Goal: Download file/media

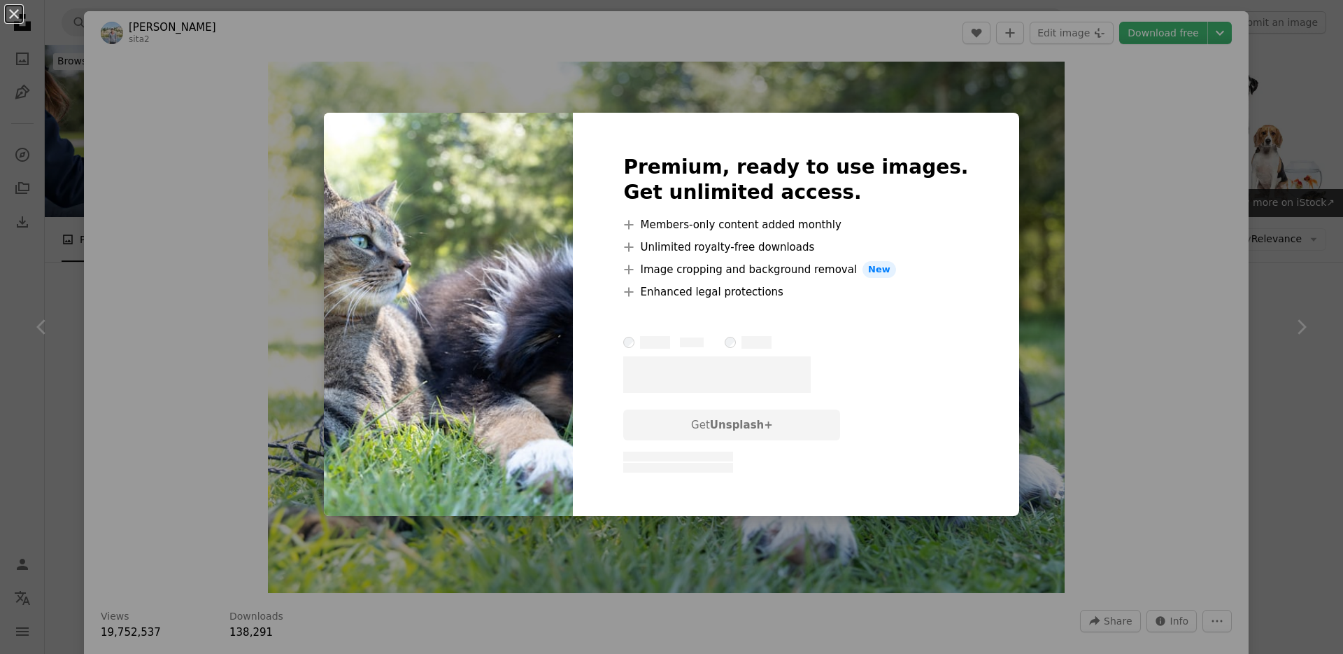
scroll to position [556, 0]
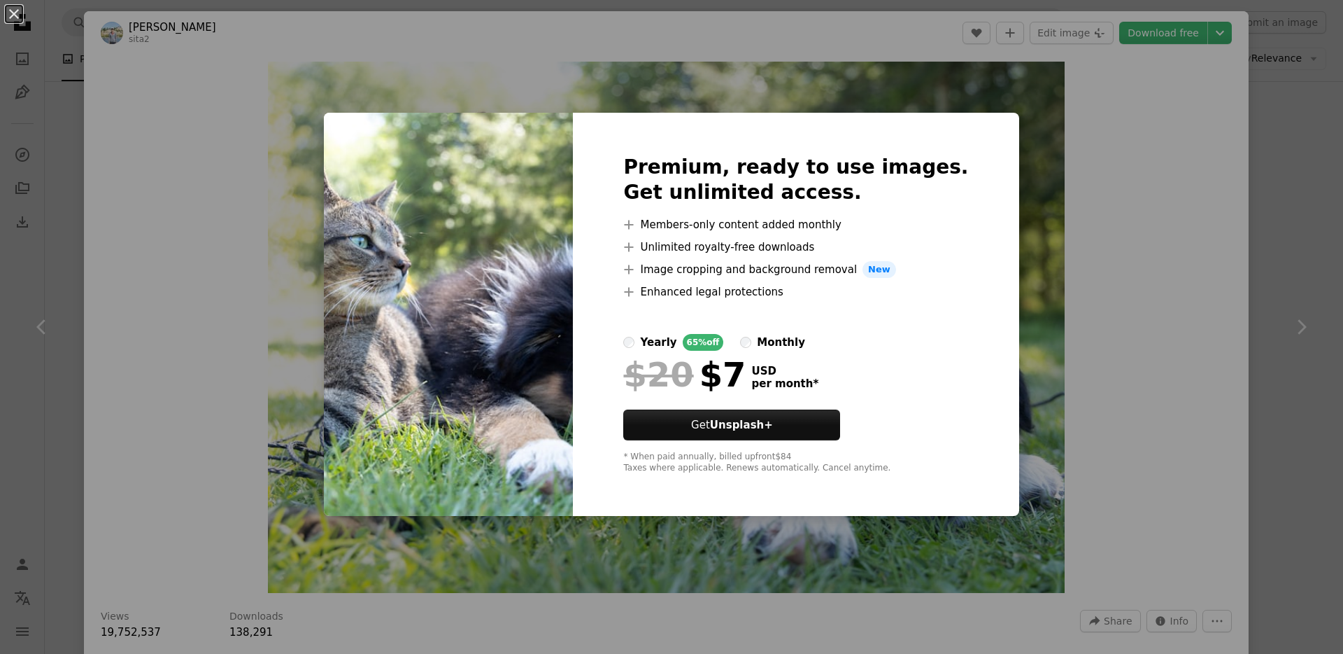
click at [803, 341] on div "monthly" at bounding box center [781, 342] width 48 height 17
click at [677, 341] on div "yearly" at bounding box center [658, 342] width 36 height 17
click at [1210, 302] on div "An X shape Premium, ready to use images. Get unlimited access. A plus sign Memb…" at bounding box center [671, 327] width 1343 height 654
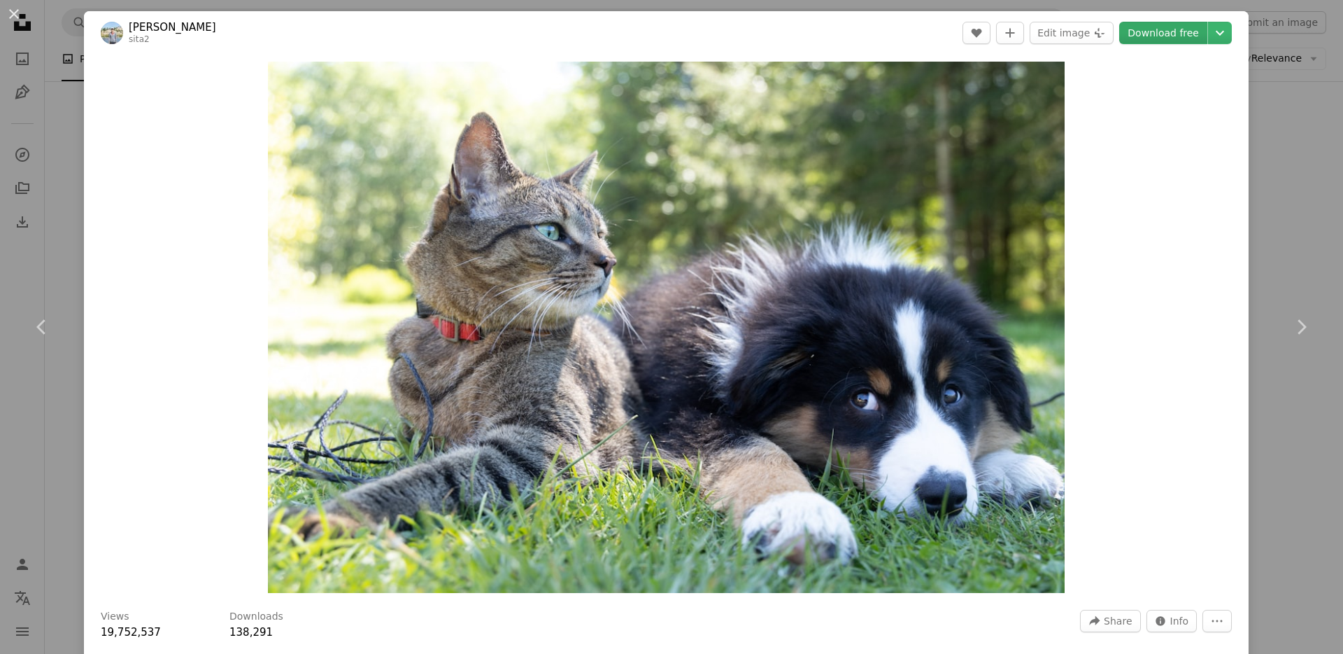
click at [1202, 26] on link "Download free" at bounding box center [1164, 33] width 88 height 22
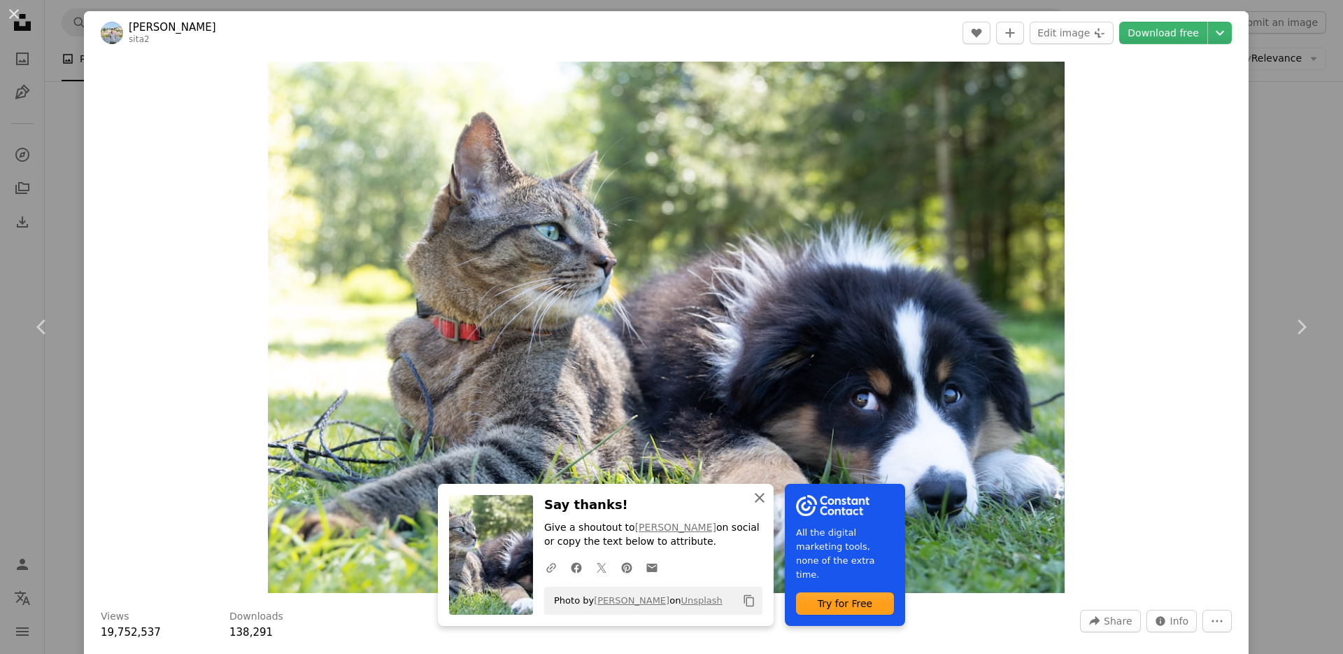
click at [760, 501] on icon "An X shape" at bounding box center [759, 497] width 17 height 17
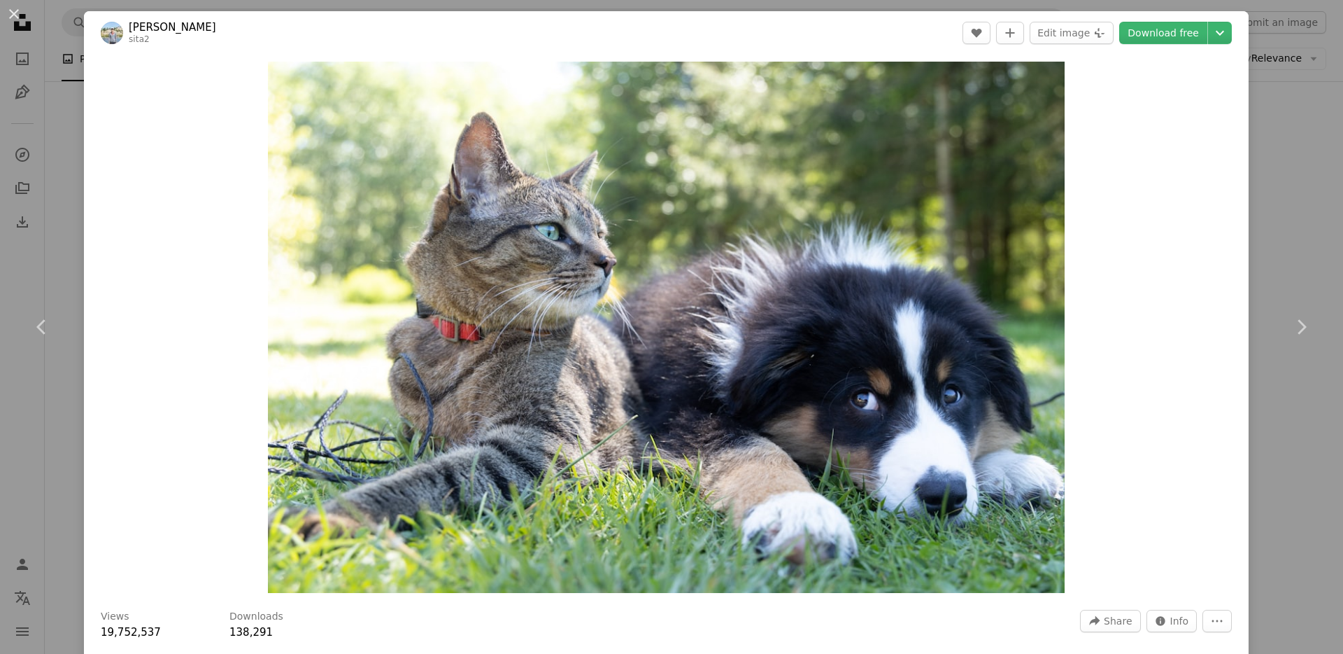
click at [1293, 167] on div "An X shape Chevron left Chevron right [PERSON_NAME] S sita2 A heart A plus sign…" at bounding box center [671, 327] width 1343 height 654
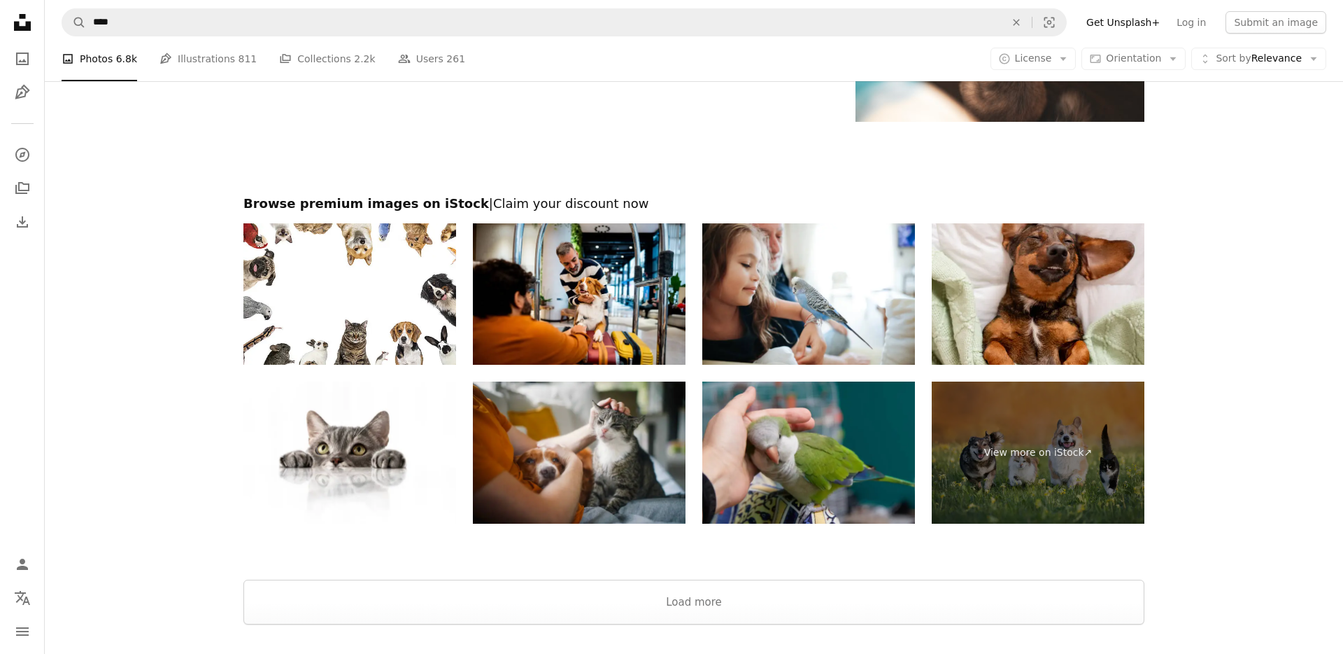
scroll to position [2578, 0]
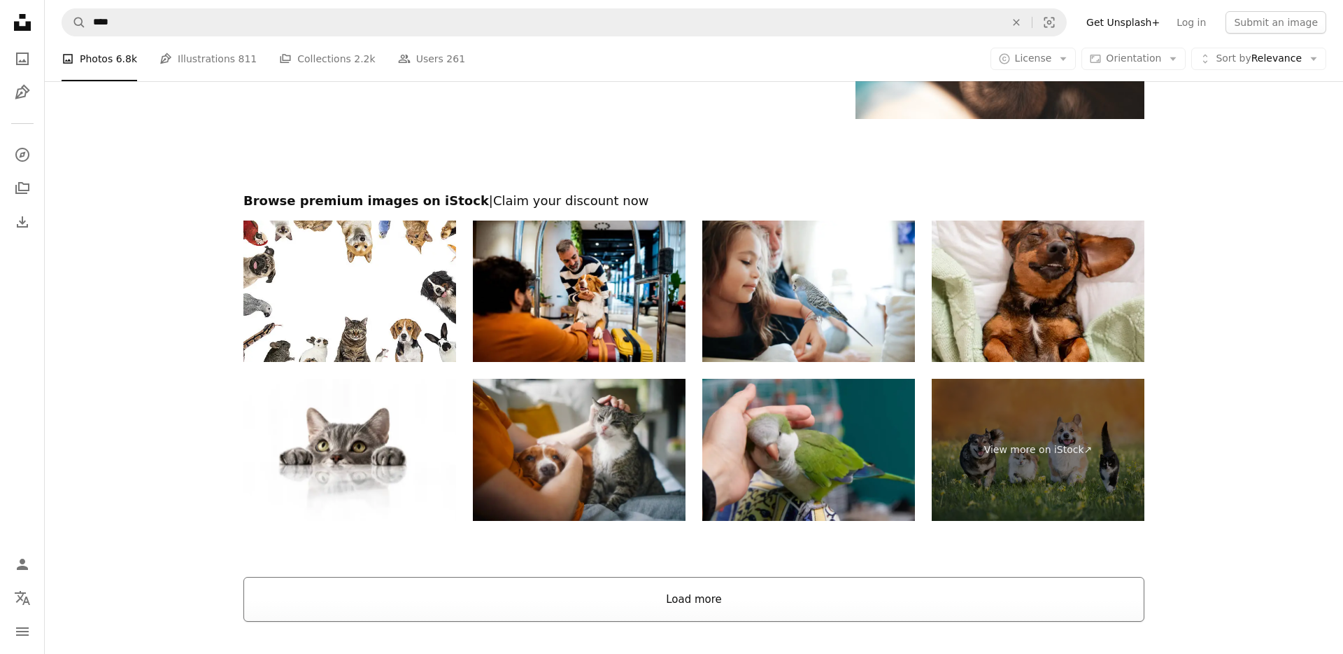
click at [737, 591] on button "Load more" at bounding box center [693, 599] width 901 height 45
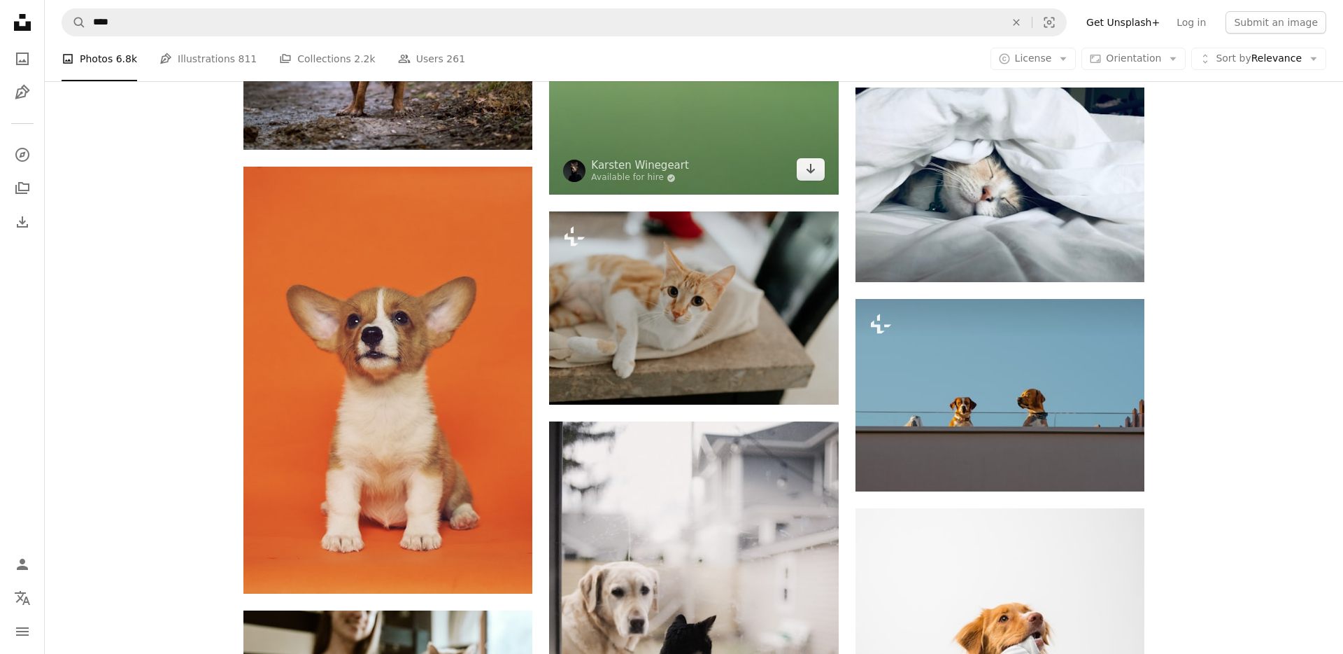
scroll to position [2627, 0]
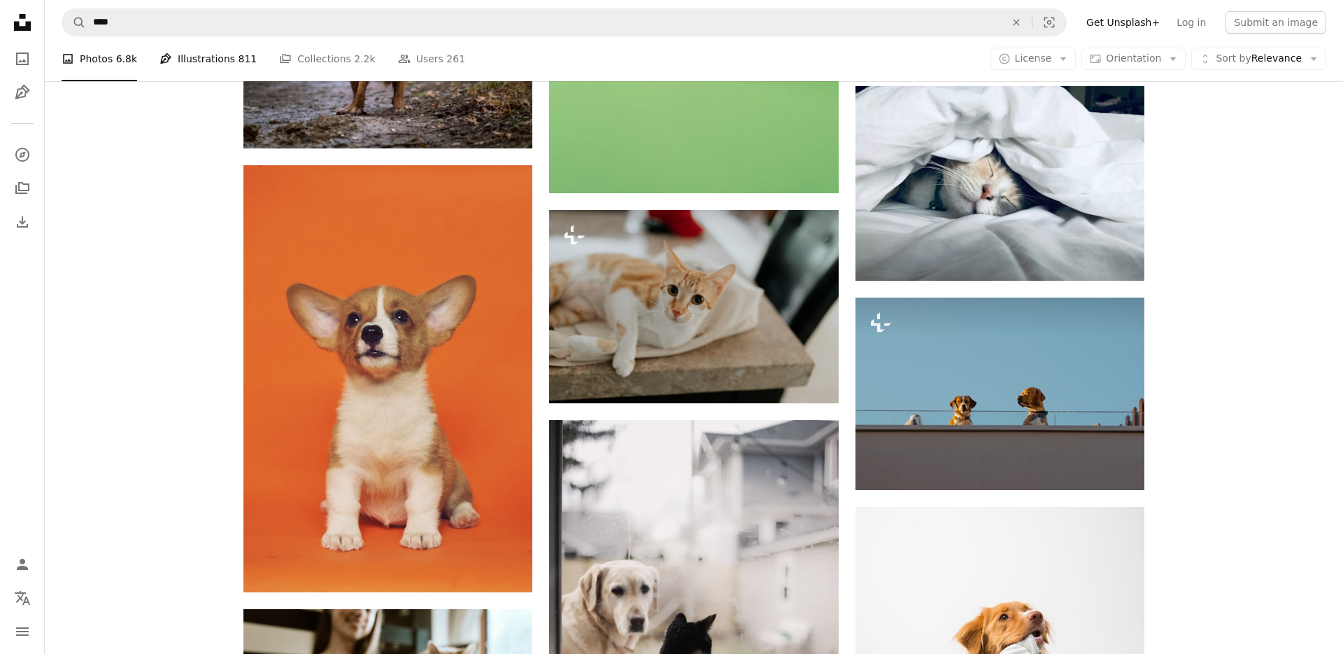
click at [196, 61] on link "Pen Tool Illustrations 811" at bounding box center [208, 58] width 97 height 45
